Goal: Check status: Check status

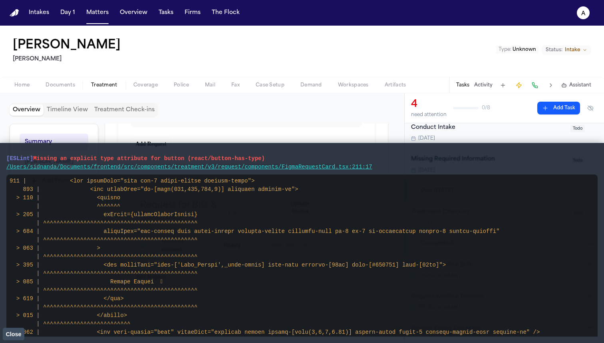
scroll to position [325, 0]
click at [13, 335] on span "Close" at bounding box center [14, 334] width 16 height 6
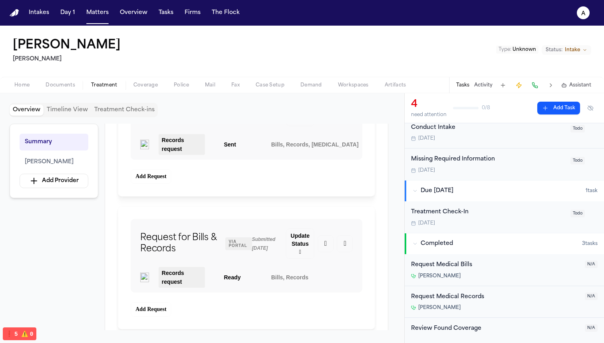
scroll to position [308, 0]
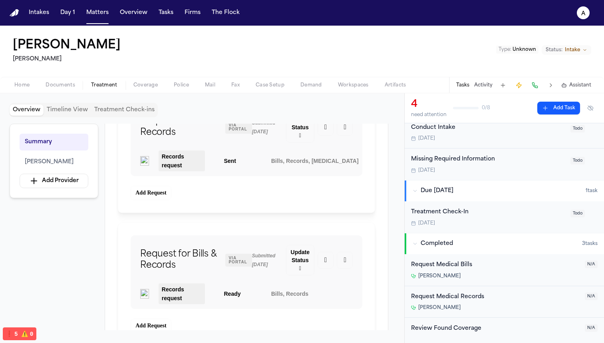
click at [3, 327] on button "❗️ 5 ⚠️ 0" at bounding box center [19, 333] width 33 height 12
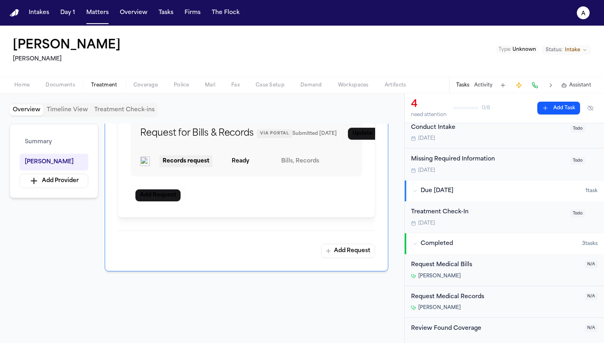
scroll to position [524, 0]
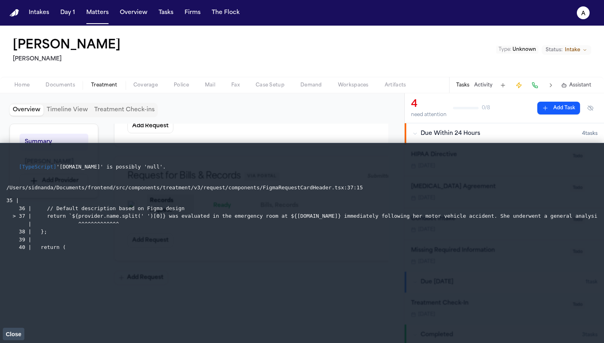
scroll to position [546, 0]
drag, startPoint x: 184, startPoint y: 165, endPoint x: 16, endPoint y: 165, distance: 168.3
click at [16, 165] on pre "[TypeScript] '[DOMAIN_NAME]' is possibly 'null'." at bounding box center [301, 167] width 591 height 24
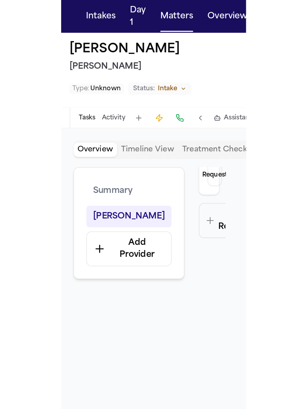
scroll to position [695, 0]
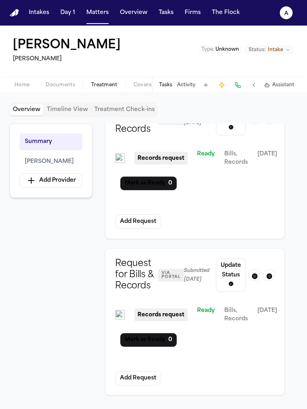
scroll to position [512, 0]
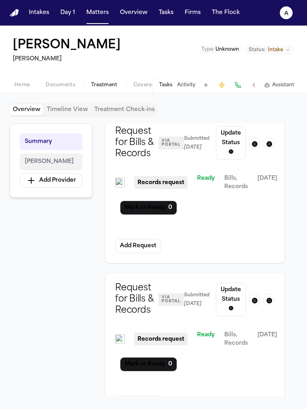
click at [70, 157] on button "[PERSON_NAME]" at bounding box center [51, 161] width 63 height 17
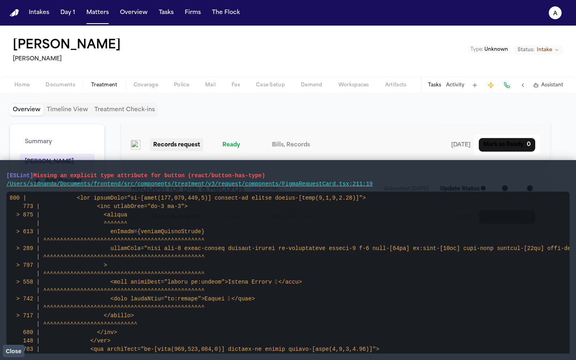
scroll to position [373, 0]
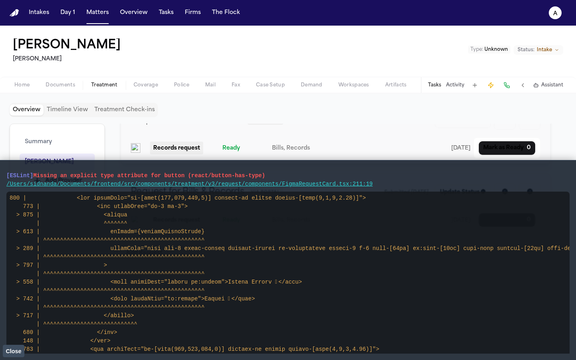
click at [307, 129] on div "􀋲" at bounding box center [504, 121] width 21 height 18
click at [307, 125] on span "􀋲" at bounding box center [505, 120] width 6 height 10
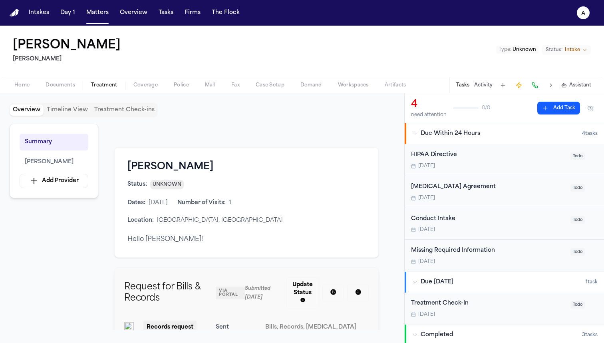
scroll to position [177, 0]
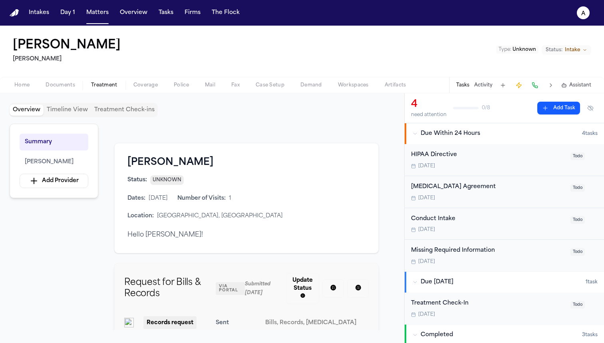
click at [338, 289] on button "􀋲" at bounding box center [333, 288] width 11 height 11
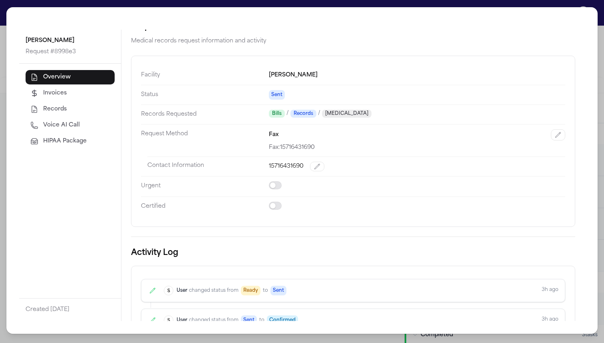
scroll to position [0, 0]
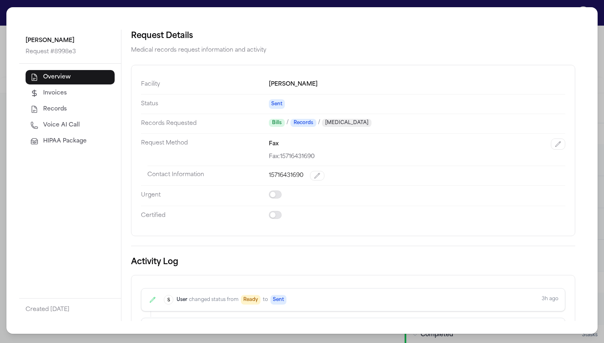
click at [100, 86] on button "Invoices" at bounding box center [70, 93] width 89 height 14
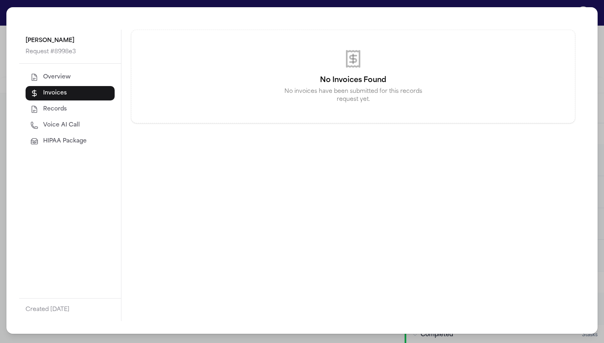
click at [77, 104] on button "Records" at bounding box center [70, 109] width 89 height 14
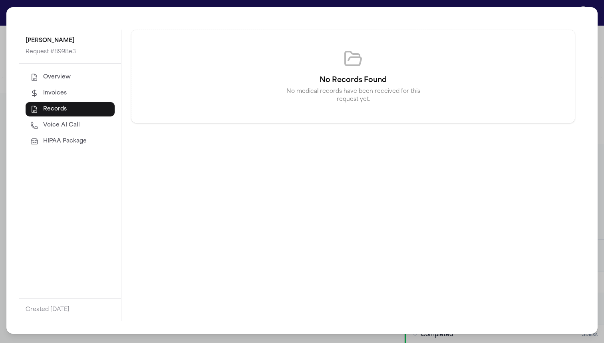
click at [58, 143] on span "HIPAA Package" at bounding box center [65, 141] width 44 height 8
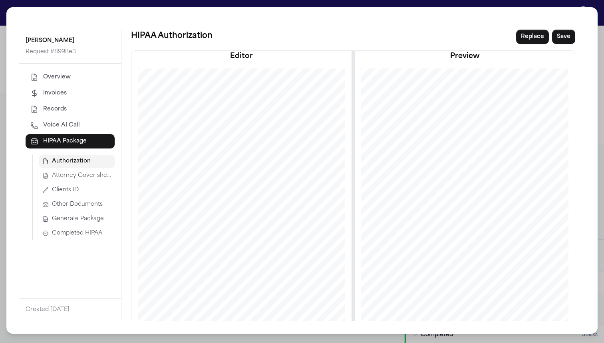
click at [59, 72] on button "Overview" at bounding box center [70, 77] width 89 height 14
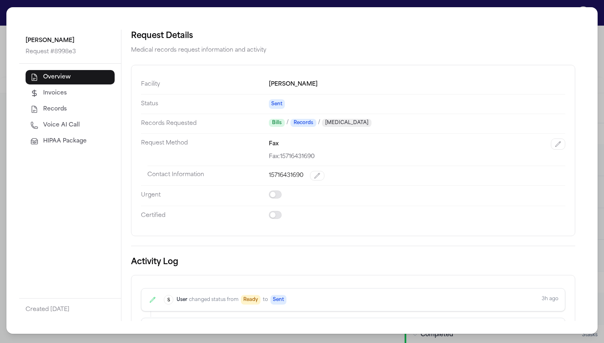
click at [557, 6] on div "Dr. Nikash Sethi Request # 8998e3 Overview Invoices Records Voice AI Call HIPAA…" at bounding box center [302, 171] width 604 height 343
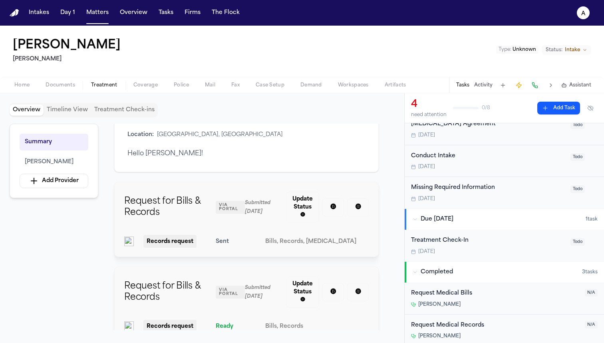
scroll to position [267, 0]
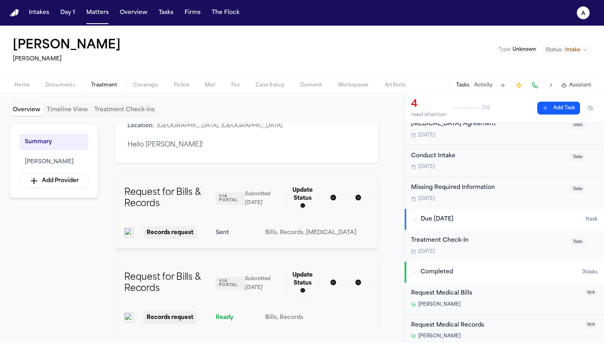
click at [328, 193] on button "􀋲" at bounding box center [333, 198] width 11 height 11
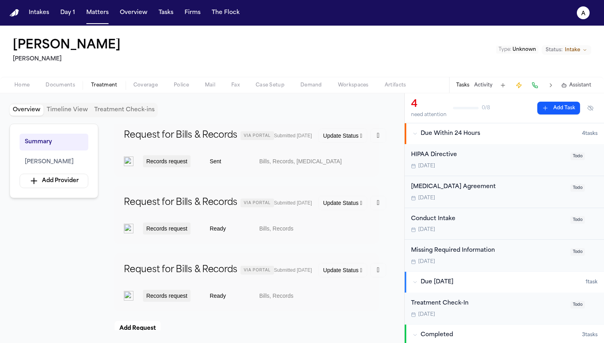
scroll to position [323, 0]
click at [554, 86] on button at bounding box center [551, 85] width 11 height 11
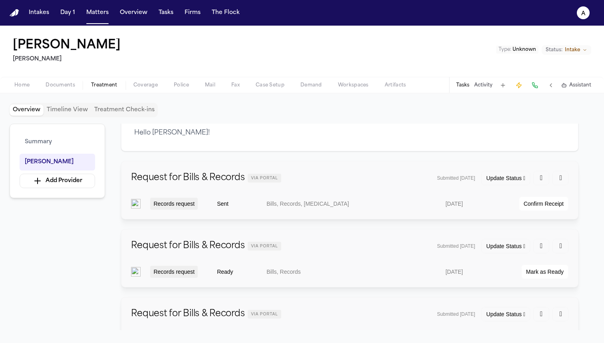
scroll to position [235, 0]
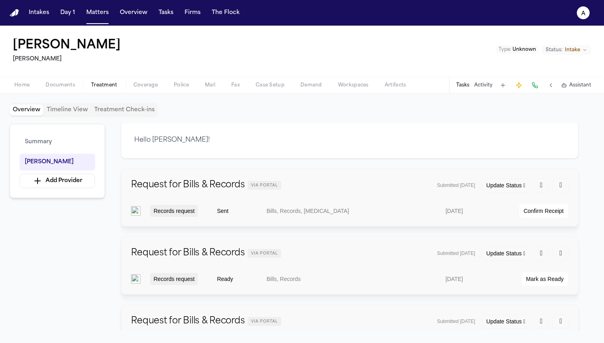
click at [539, 219] on div "Records request Sent Bills, Records, Radiology 8/22/25 Confirm Receipt" at bounding box center [350, 211] width 438 height 24
click at [539, 211] on div "Confirm Receipt" at bounding box center [544, 211] width 40 height 8
click at [511, 185] on div "Update Status 􀆈" at bounding box center [505, 185] width 39 height 8
click at [548, 184] on div "􀋲" at bounding box center [542, 185] width 16 height 14
click at [546, 184] on div "􀋲" at bounding box center [542, 185] width 16 height 14
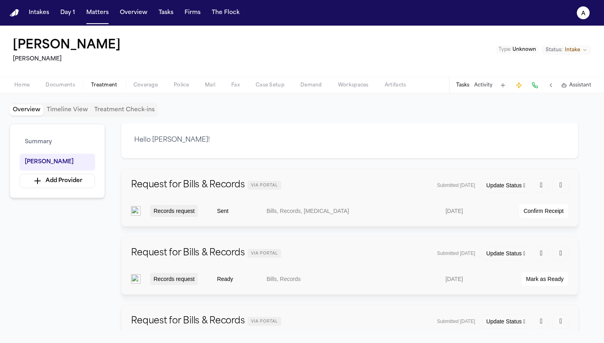
click at [539, 184] on div "􀋲" at bounding box center [541, 185] width 6 height 8
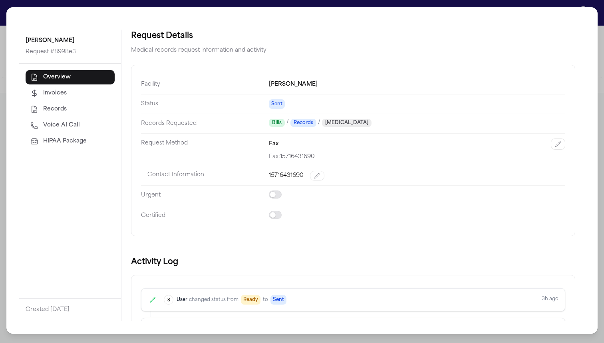
click at [498, 6] on div "Dr. Nikash Sethi Request # 8998e3 Overview Invoices Records Voice AI Call HIPAA…" at bounding box center [302, 171] width 604 height 343
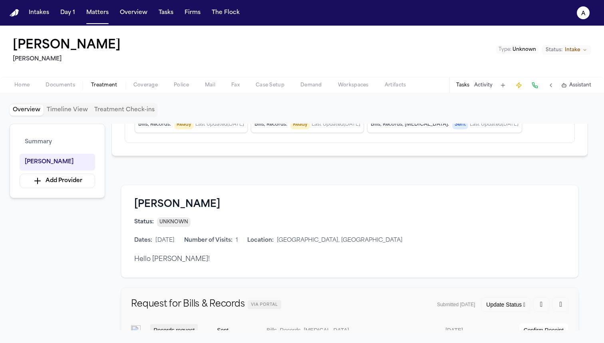
scroll to position [134, 0]
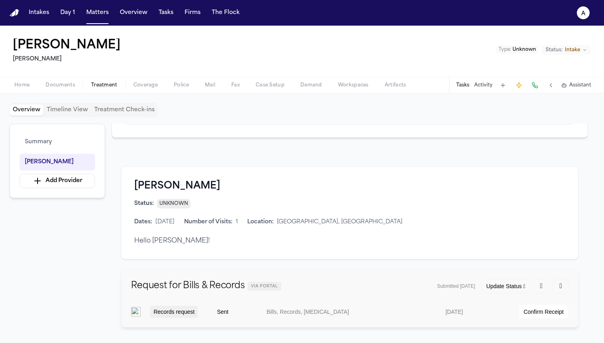
click at [542, 287] on div "􀋲" at bounding box center [541, 286] width 6 height 8
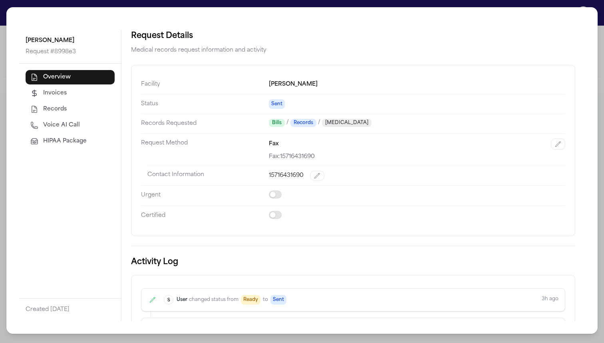
click at [70, 6] on div "Dr. Nikash Sethi Request # 8998e3 Overview Invoices Records Voice AI Call HIPAA…" at bounding box center [302, 171] width 604 height 343
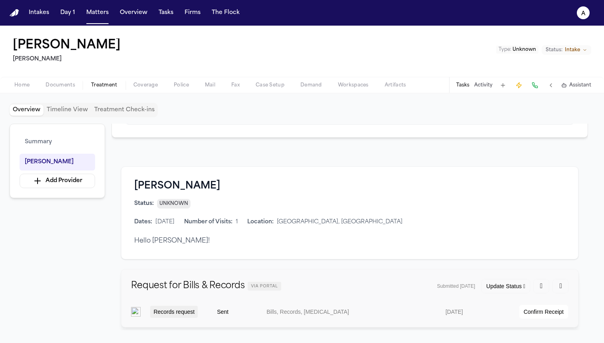
click at [563, 286] on div "􀈑" at bounding box center [561, 286] width 6 height 8
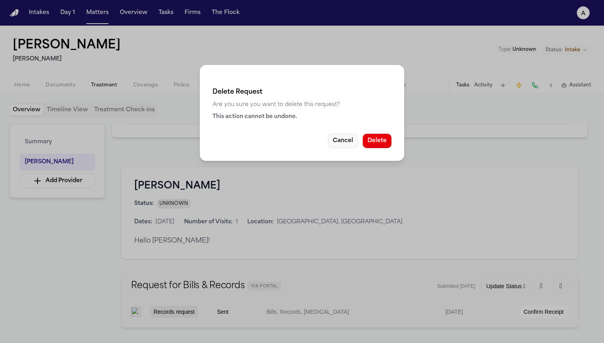
click at [346, 142] on button "Cancel" at bounding box center [343, 140] width 30 height 14
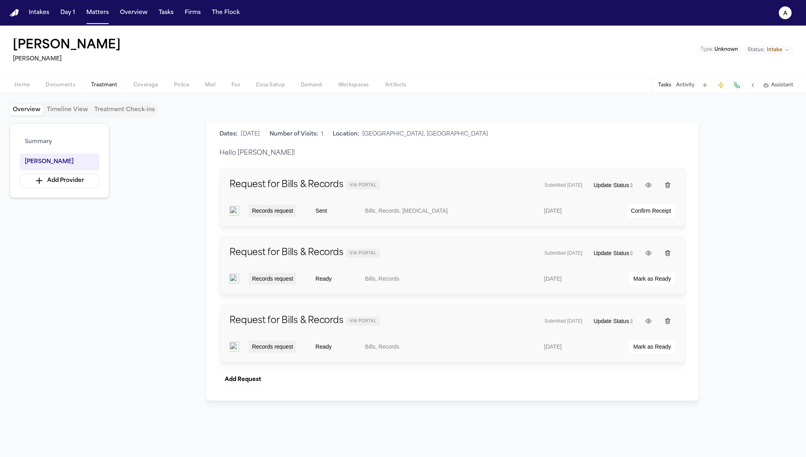
scroll to position [217, 0]
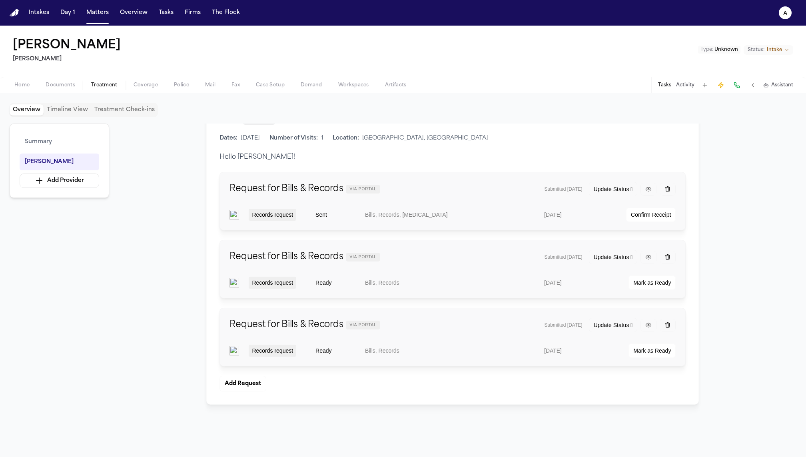
click at [604, 186] on icon "button" at bounding box center [648, 189] width 6 height 6
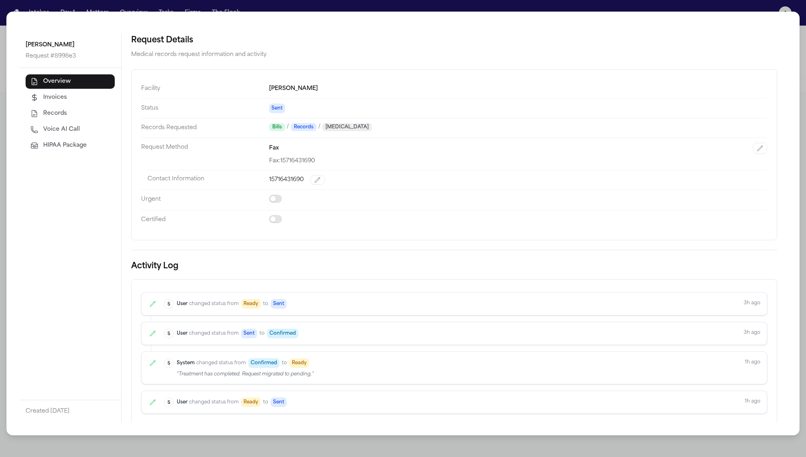
scroll to position [28, 0]
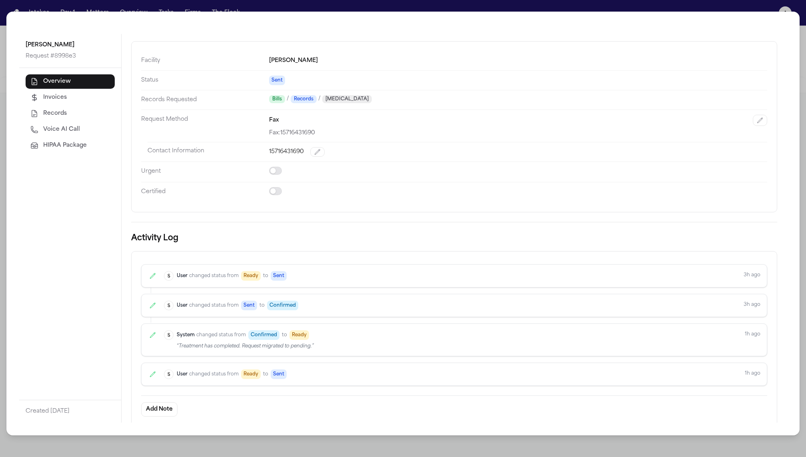
click at [531, 7] on div "Dr. Nikash Sethi Request # 8998e3 Overview Invoices Records Voice AI Call HIPAA…" at bounding box center [403, 228] width 806 height 457
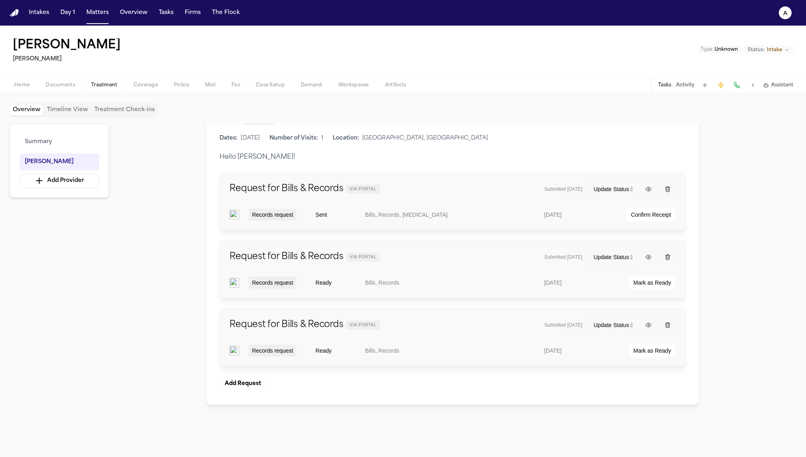
click at [604, 191] on div "Update Status 􀆈" at bounding box center [613, 189] width 49 height 14
click at [604, 185] on div "Update Status 􀆈" at bounding box center [612, 189] width 39 height 8
click at [604, 190] on div "Update Status 􀆈" at bounding box center [612, 189] width 39 height 8
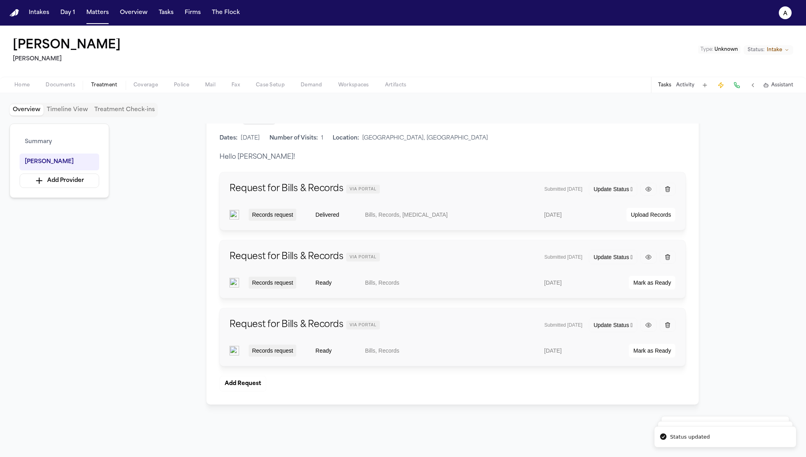
click at [604, 190] on div "Update Status 􀆈" at bounding box center [612, 189] width 39 height 8
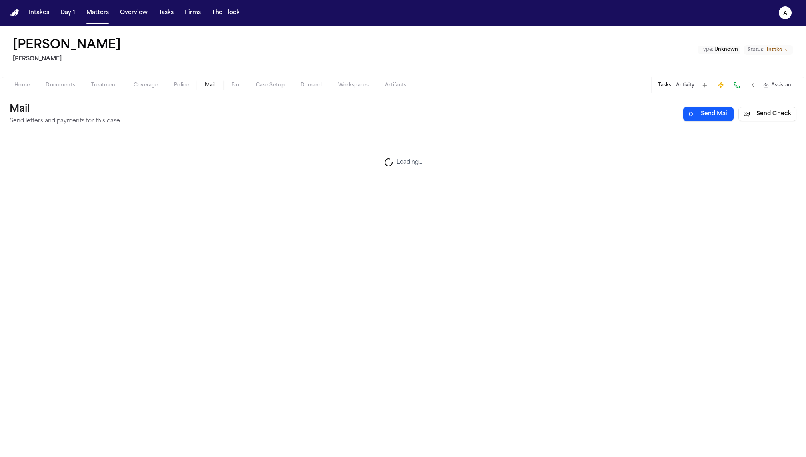
click at [213, 82] on span "Mail" at bounding box center [210, 85] width 10 height 6
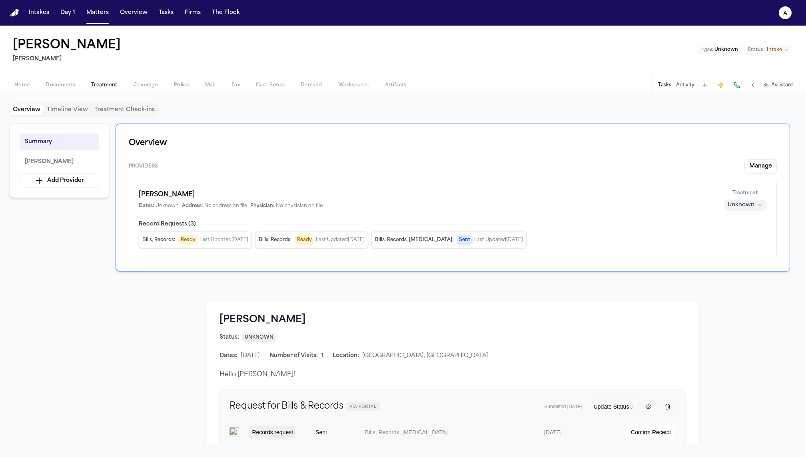
click at [119, 84] on button "Treatment" at bounding box center [104, 85] width 42 height 10
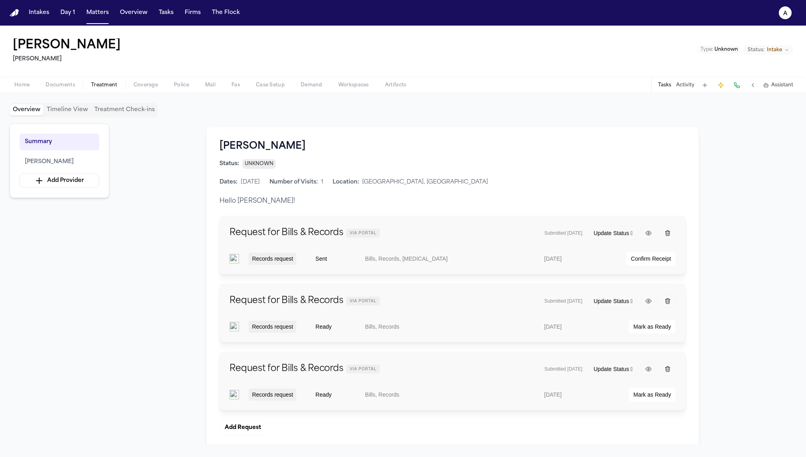
scroll to position [172, 0]
click at [604, 233] on icon "button" at bounding box center [648, 234] width 6 height 6
click at [604, 231] on div at bounding box center [648, 234] width 16 height 13
click at [604, 233] on icon "button" at bounding box center [648, 234] width 6 height 6
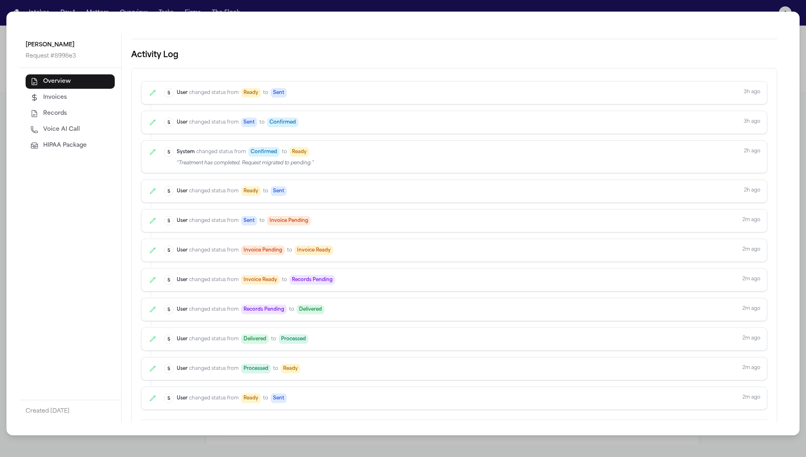
scroll to position [233, 0]
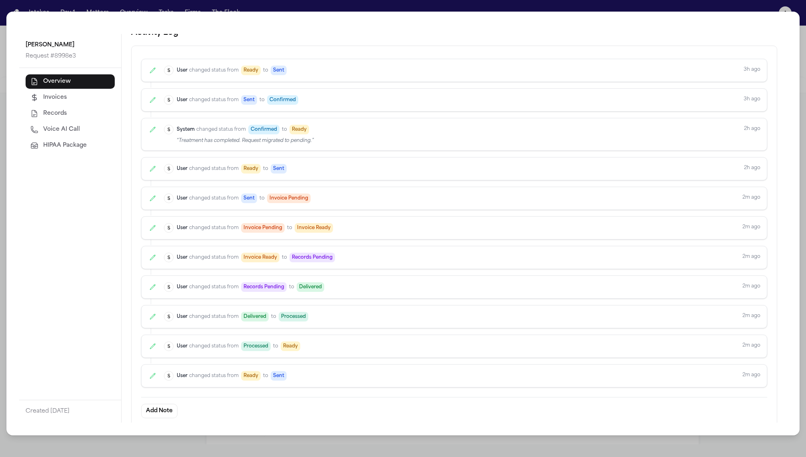
click at [80, 95] on button "Invoices" at bounding box center [70, 97] width 89 height 14
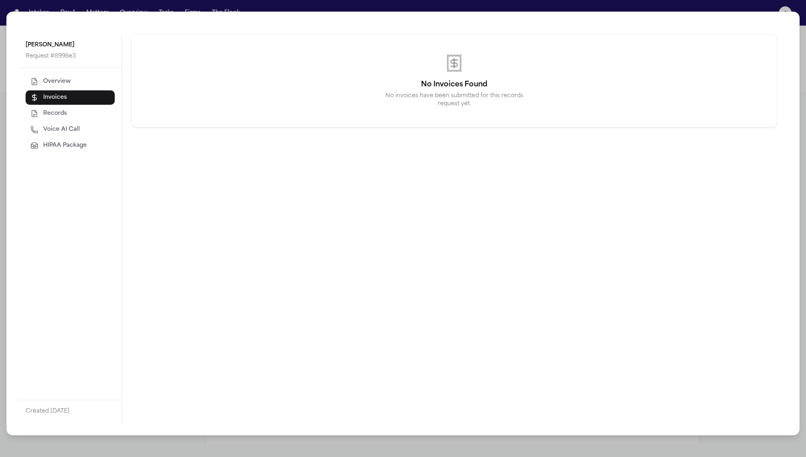
click at [78, 109] on button "Records" at bounding box center [70, 113] width 89 height 14
click at [72, 136] on button "Voice AI Call" at bounding box center [70, 129] width 89 height 14
select select "***"
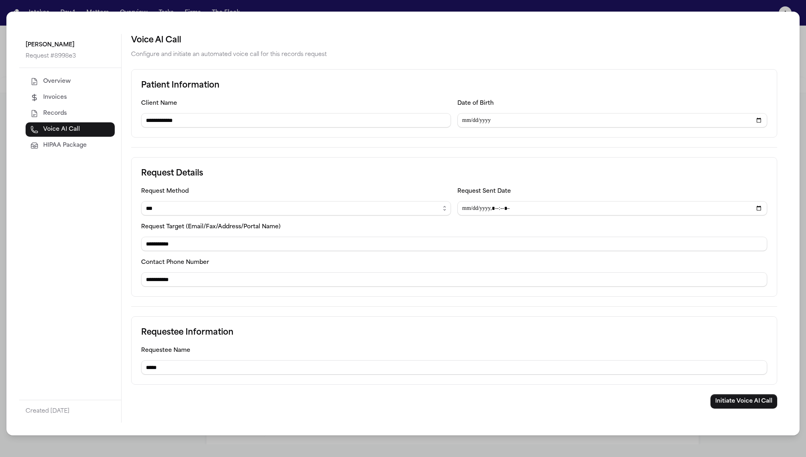
click at [52, 149] on span "HIPAA Package" at bounding box center [65, 145] width 44 height 8
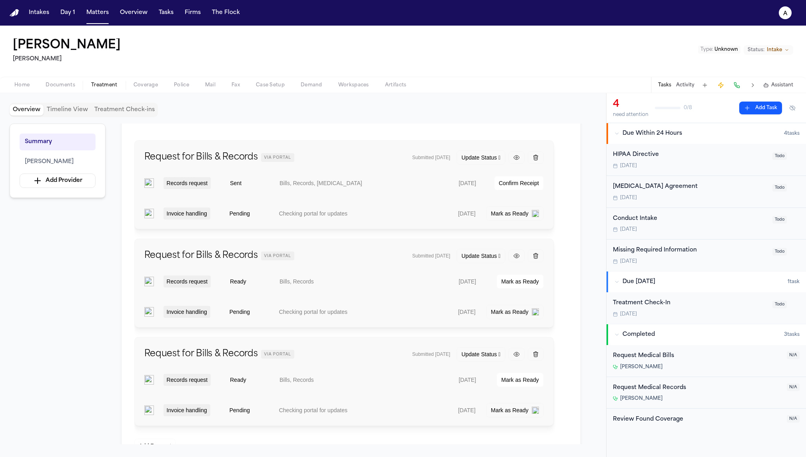
scroll to position [247, 0]
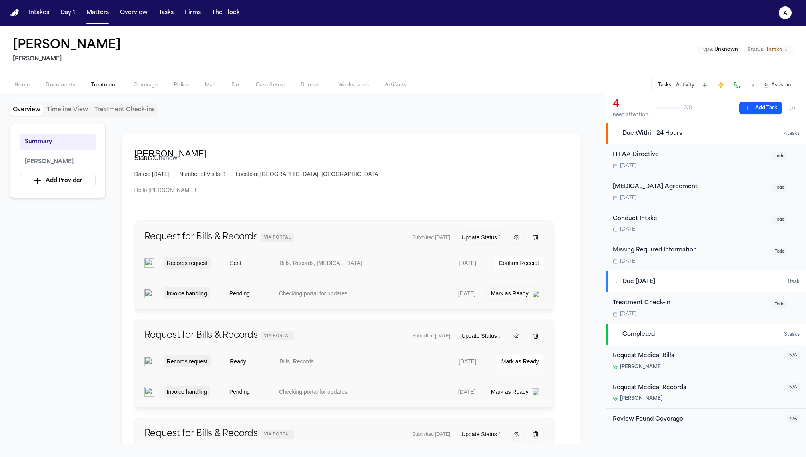
scroll to position [165, 0]
click at [535, 239] on icon "button" at bounding box center [535, 239] width 6 height 6
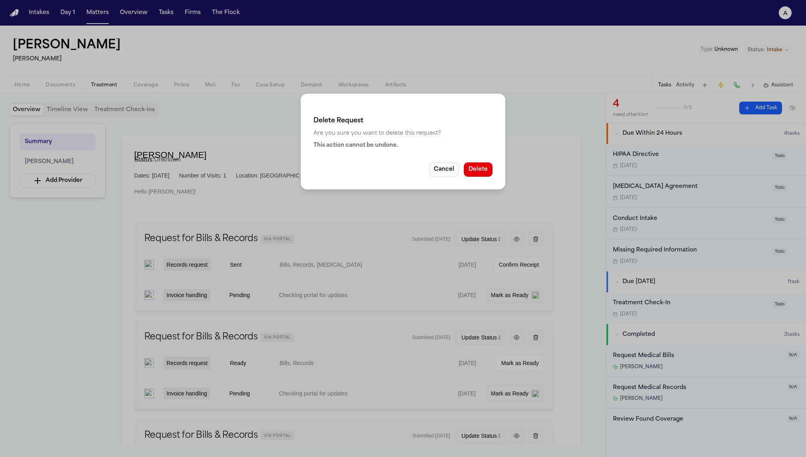
click at [452, 169] on button "Cancel" at bounding box center [444, 169] width 30 height 14
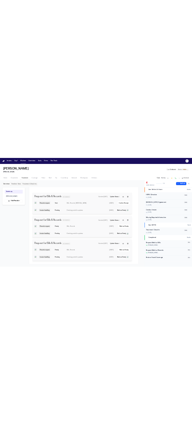
scroll to position [255, 0]
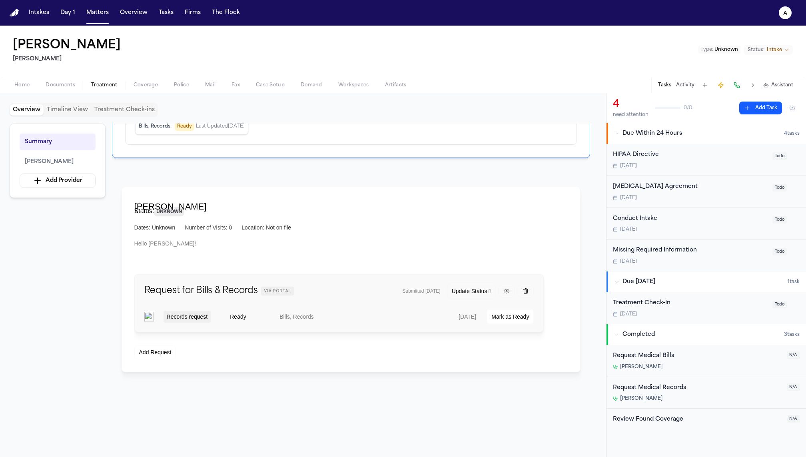
scroll to position [131, 0]
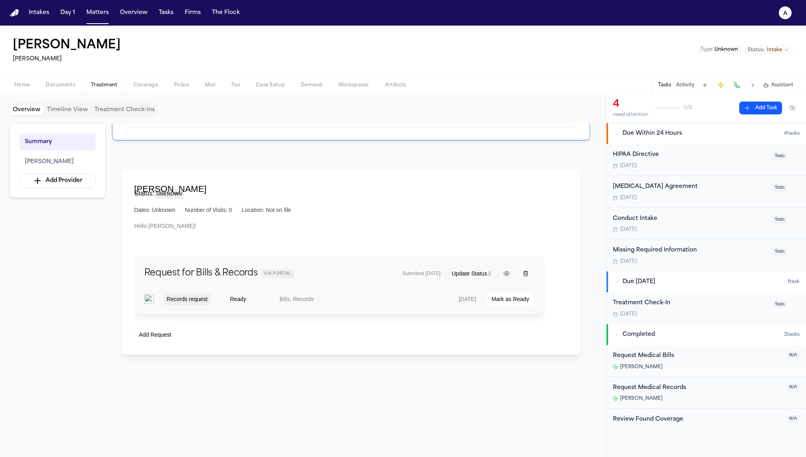
click at [57, 161] on span "[PERSON_NAME]" at bounding box center [49, 162] width 49 height 10
click at [510, 298] on div "Mark as Ready" at bounding box center [510, 299] width 38 height 8
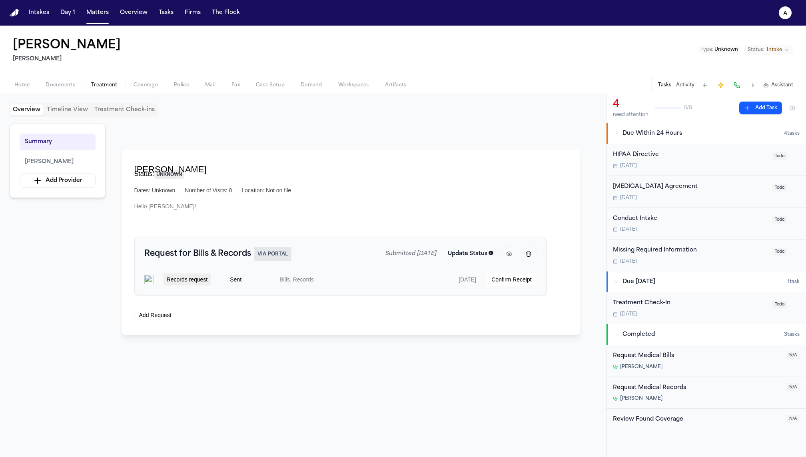
scroll to position [157, 0]
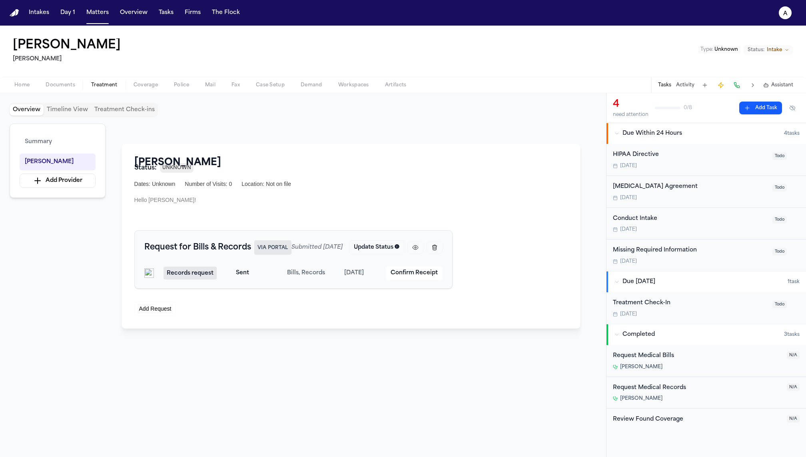
click at [399, 245] on span "Update Status 􀆈" at bounding box center [377, 247] width 46 height 8
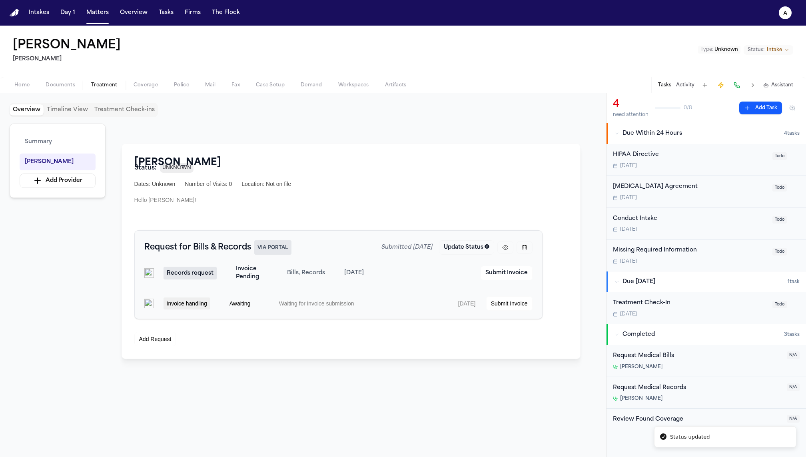
click at [458, 247] on span "Update Status 􀆈" at bounding box center [467, 247] width 46 height 8
click at [458, 247] on span "Update Status 􀆈" at bounding box center [459, 247] width 46 height 8
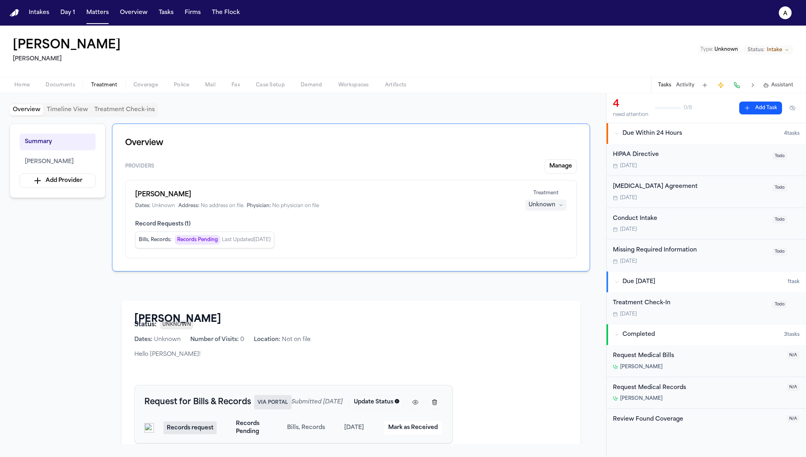
scroll to position [161, 0]
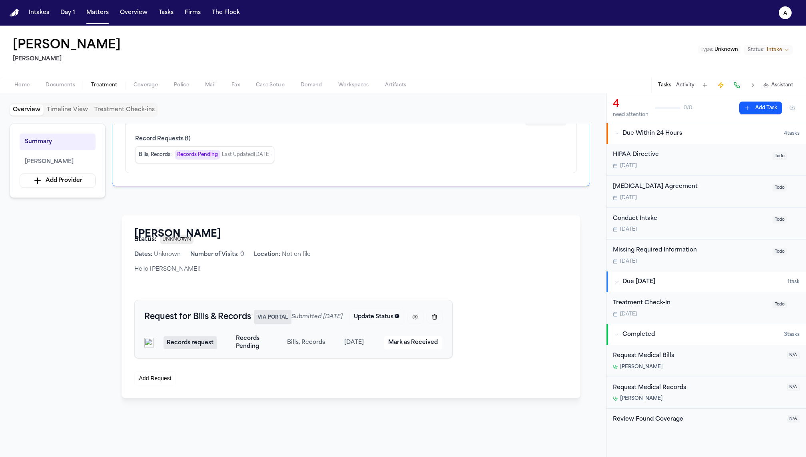
scroll to position [102, 0]
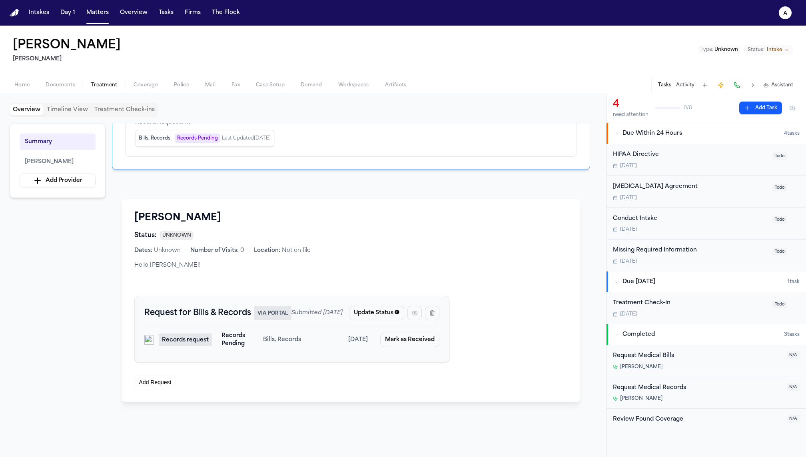
click at [418, 338] on button "Mark as Received" at bounding box center [409, 340] width 59 height 14
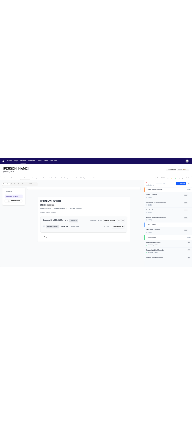
scroll to position [139, 0]
